Goal: Task Accomplishment & Management: Complete application form

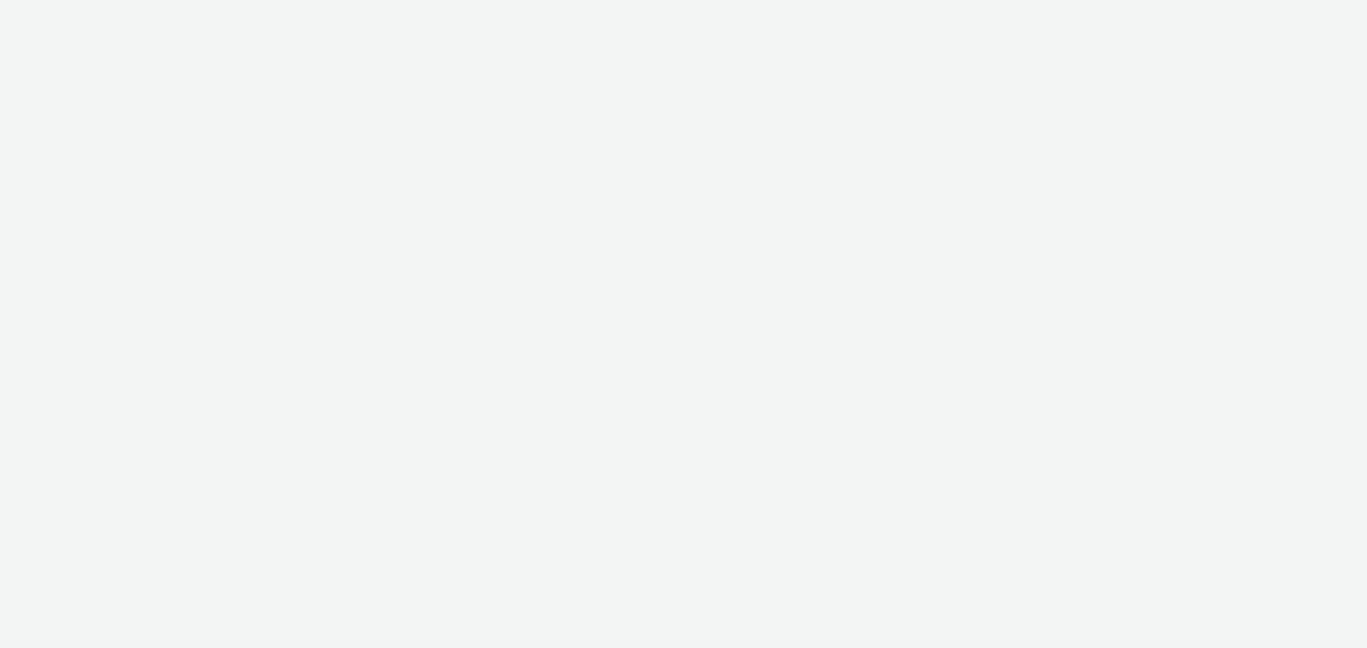
click at [614, 0] on html at bounding box center [683, 0] width 1367 height 0
